Goal: Navigation & Orientation: Find specific page/section

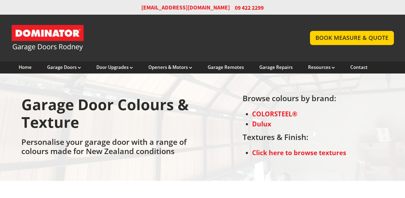
drag, startPoint x: 0, startPoint y: 0, endPoint x: 289, endPoint y: 29, distance: 290.3
click at [289, 29] on link "Garage Door and Secure Access Solutions homepage" at bounding box center [155, 37] width 288 height 27
